Goal: Find specific fact: Find specific fact

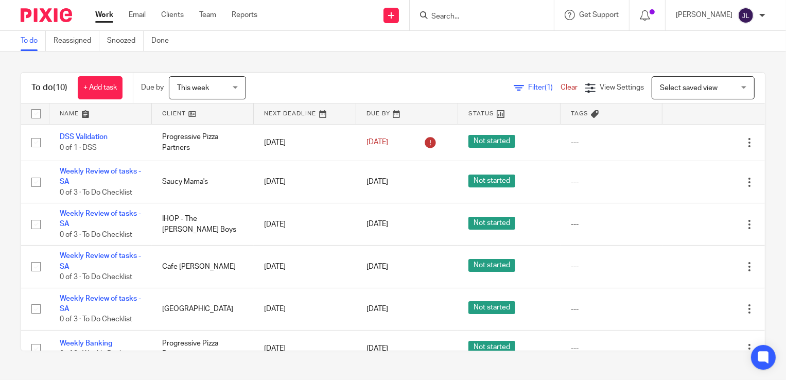
click at [459, 11] on form at bounding box center [485, 15] width 110 height 13
click at [471, 6] on div at bounding box center [482, 15] width 144 height 30
click at [472, 16] on input "Search" at bounding box center [476, 16] width 93 height 9
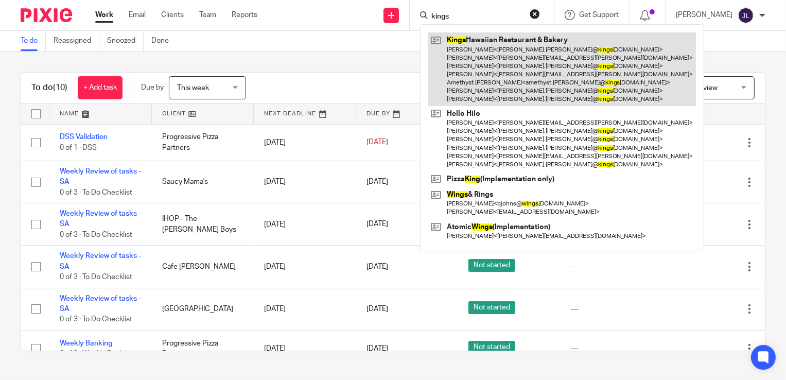
type input "kings"
click at [492, 48] on link at bounding box center [562, 69] width 268 height 74
click at [499, 74] on link at bounding box center [562, 69] width 268 height 74
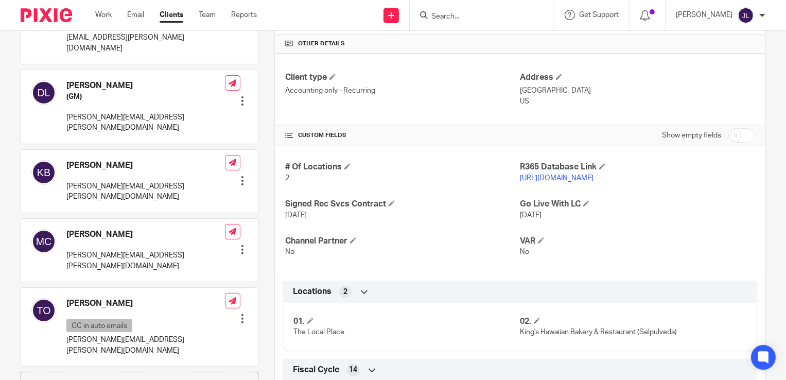
scroll to position [309, 0]
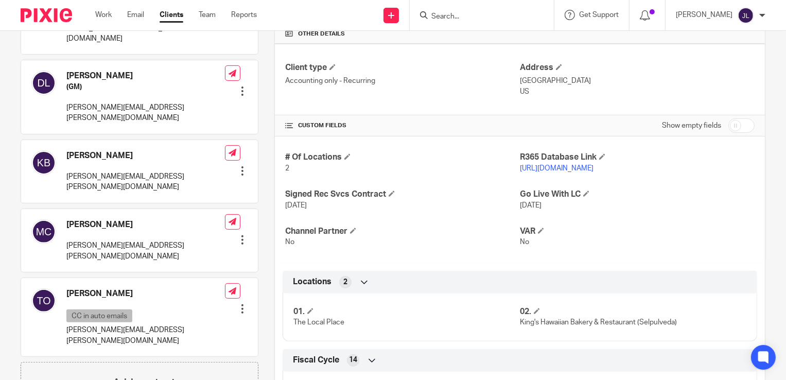
drag, startPoint x: 651, startPoint y: 166, endPoint x: 513, endPoint y: 174, distance: 138.7
click at [513, 174] on div "# Of Locations 2 R365 Database Link [URL][DOMAIN_NAME] Signed Rec Svcs Contract…" at bounding box center [520, 199] width 490 height 126
drag, startPoint x: 513, startPoint y: 174, endPoint x: 648, endPoint y: 206, distance: 139.1
click at [648, 206] on p "[DATE]" at bounding box center [637, 205] width 235 height 10
drag, startPoint x: 652, startPoint y: 170, endPoint x: 516, endPoint y: 177, distance: 136.5
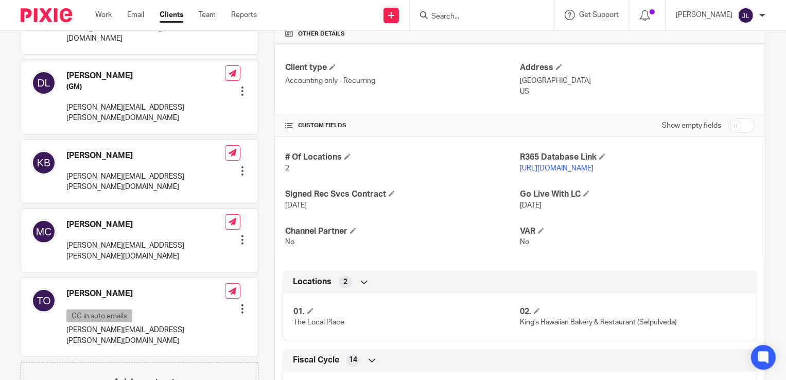
click at [516, 177] on div "# Of Locations 2 R365 Database Link [URL][DOMAIN_NAME] Signed Rec Svcs Contract…" at bounding box center [520, 199] width 490 height 126
drag, startPoint x: 516, startPoint y: 177, endPoint x: 547, endPoint y: 168, distance: 32.5
copy link "[URL][DOMAIN_NAME]"
